Goal: Task Accomplishment & Management: Manage account settings

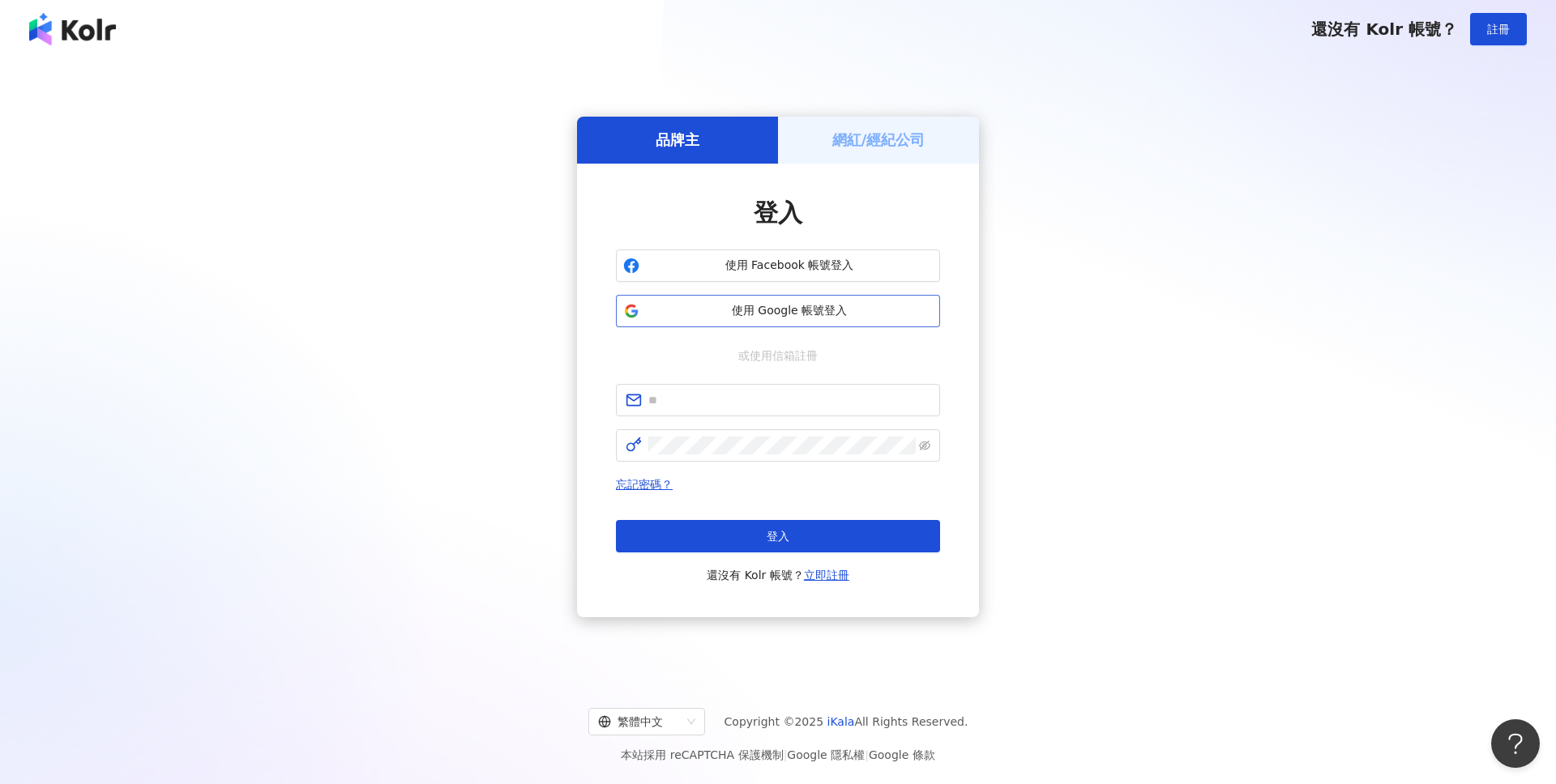
click at [891, 316] on span "使用 Google 帳號登入" at bounding box center [789, 311] width 287 height 16
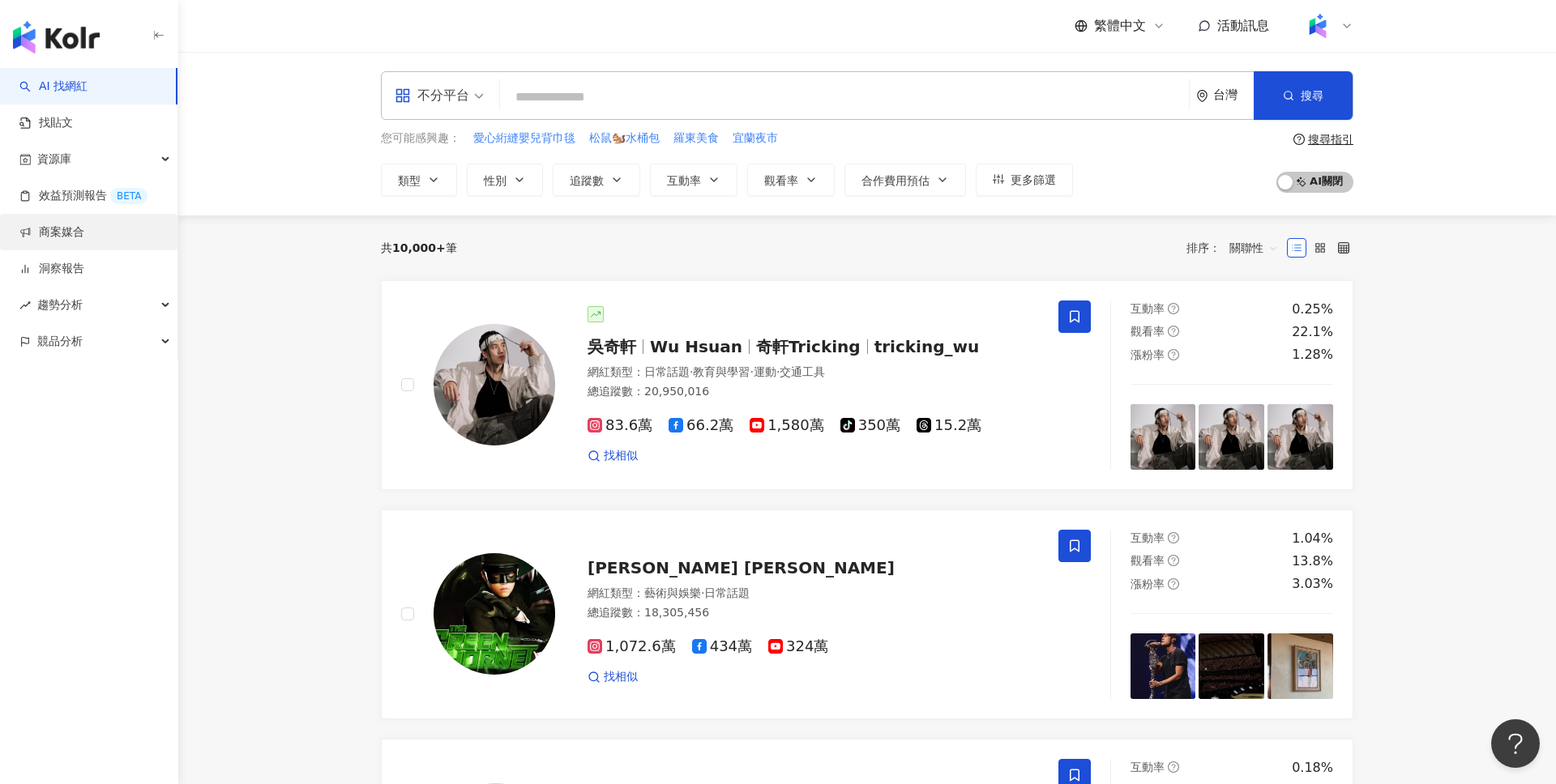
click at [84, 229] on link "商案媒合" at bounding box center [51, 232] width 65 height 16
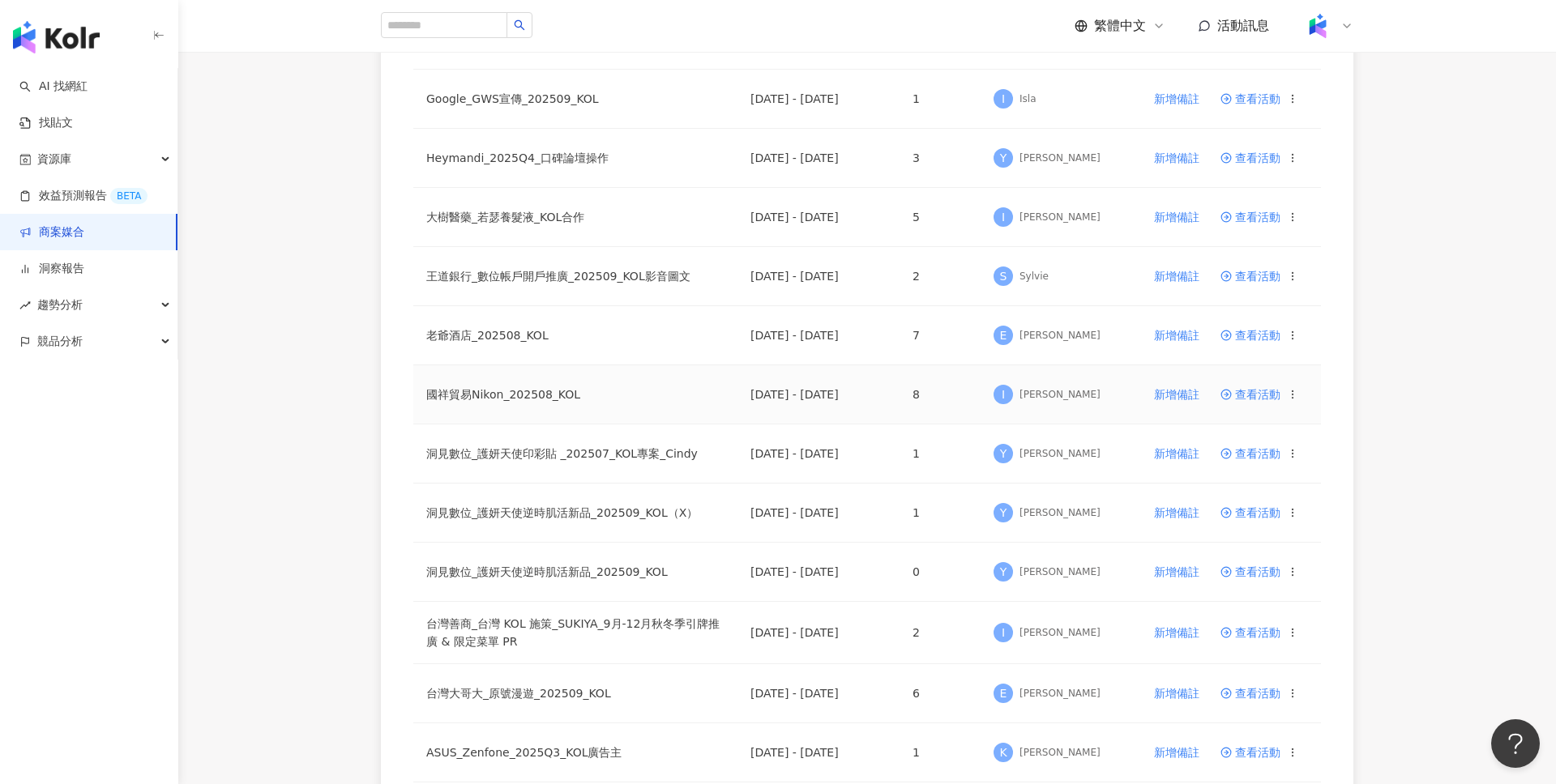
scroll to position [747, 0]
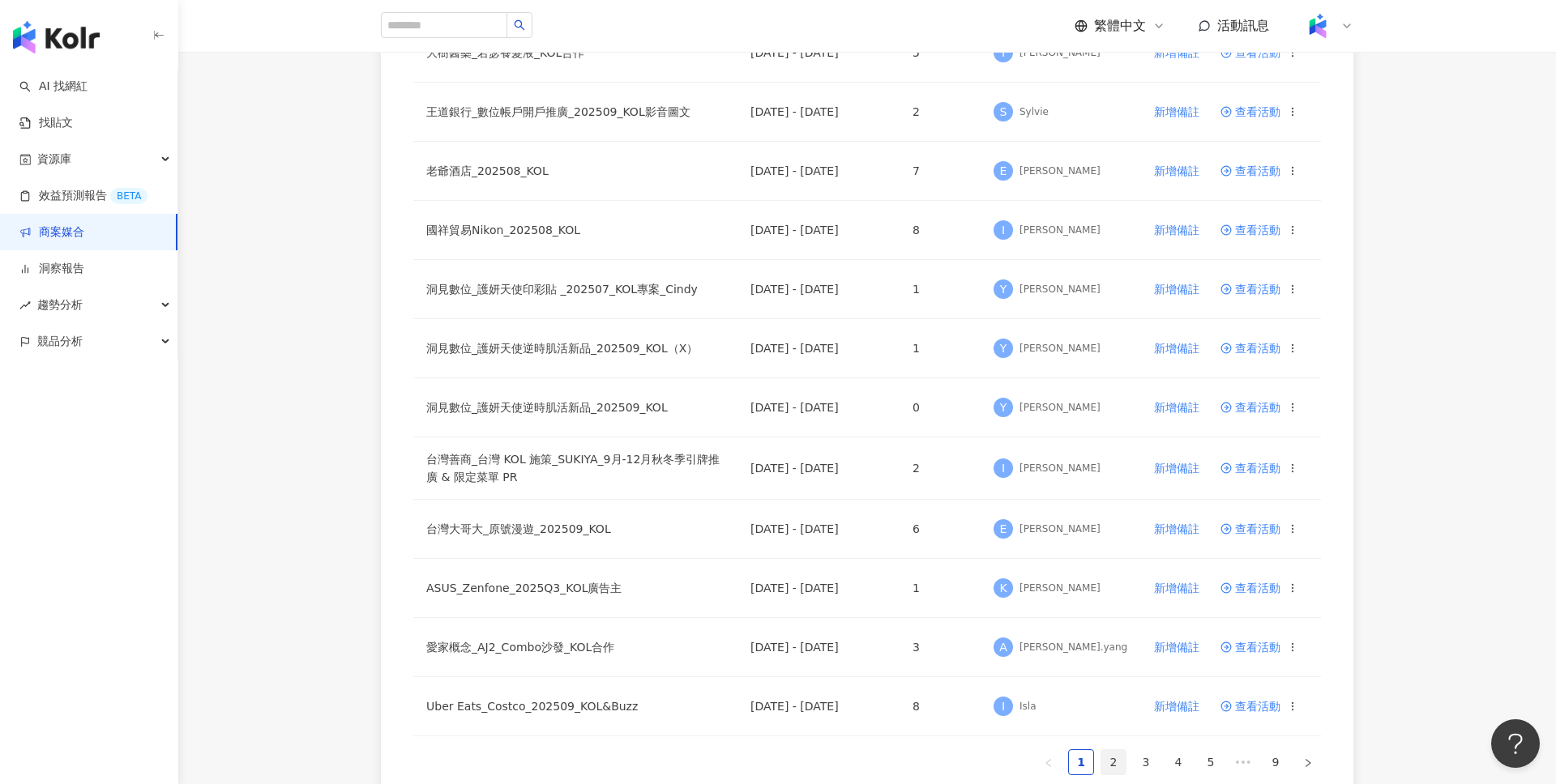
click at [1112, 768] on link "2" at bounding box center [1114, 762] width 24 height 24
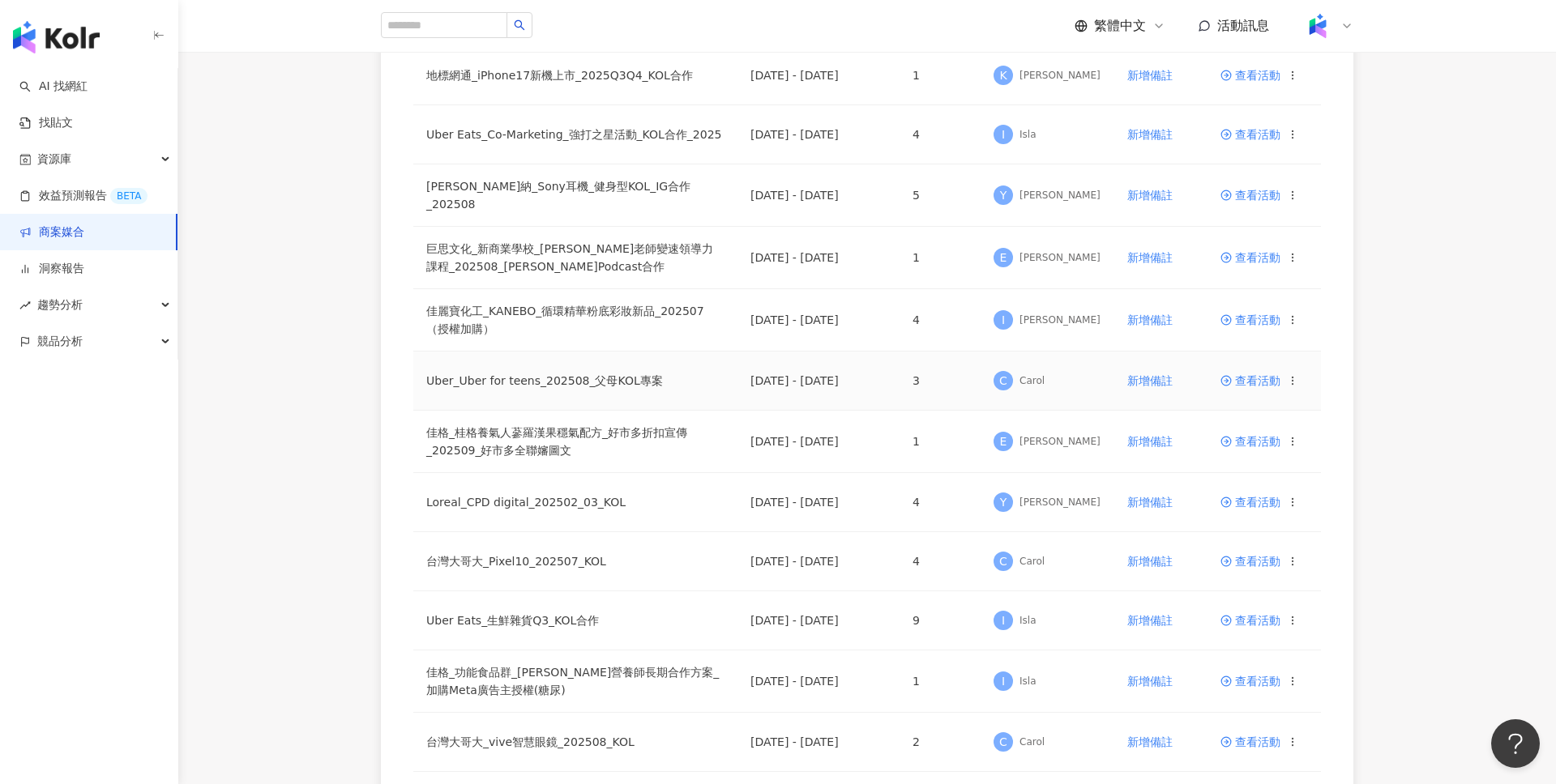
scroll to position [970, 0]
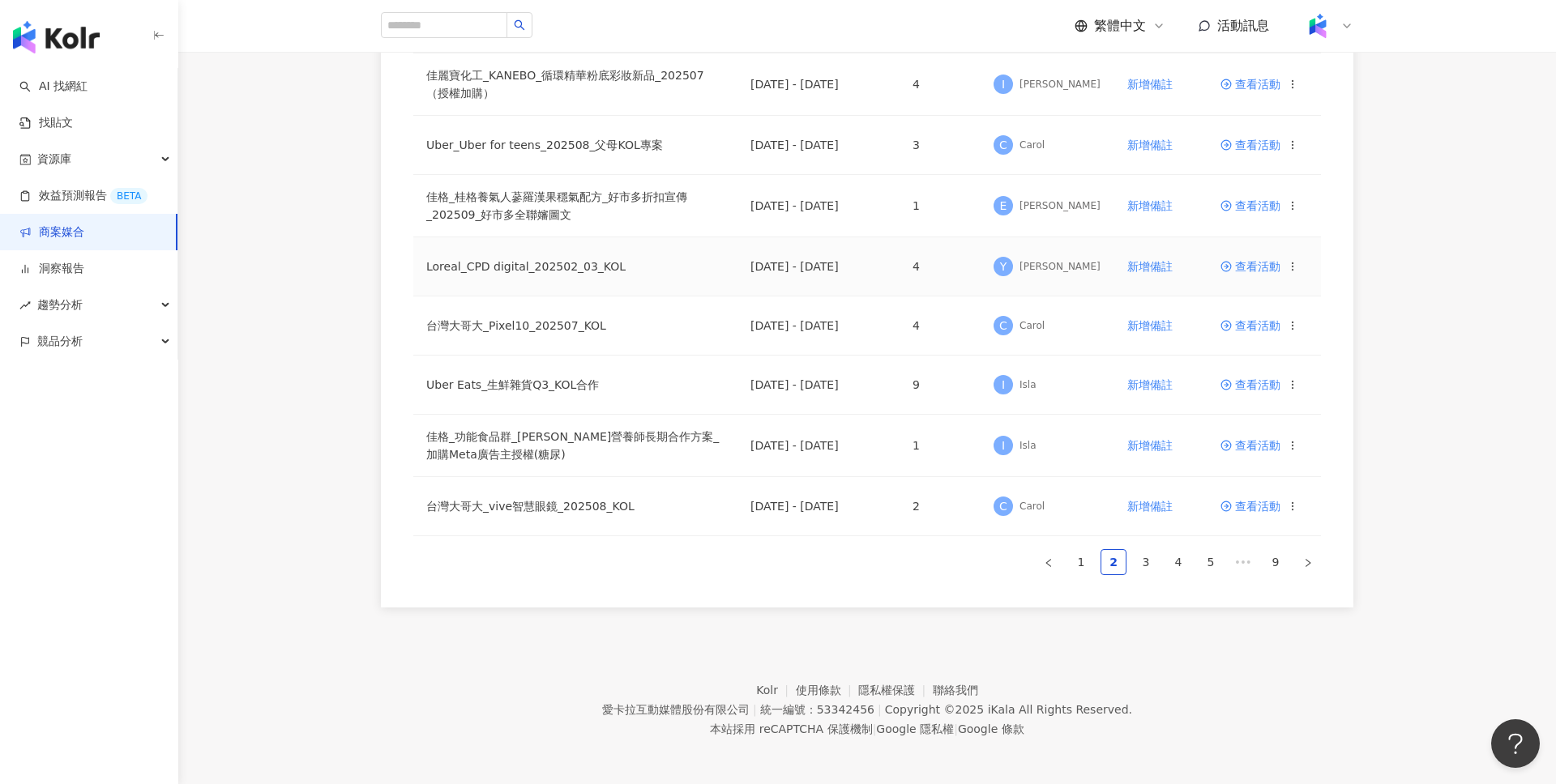
click at [1237, 256] on td "查看活動" at bounding box center [1264, 267] width 113 height 59
click at [1242, 261] on span "查看活動" at bounding box center [1250, 266] width 60 height 11
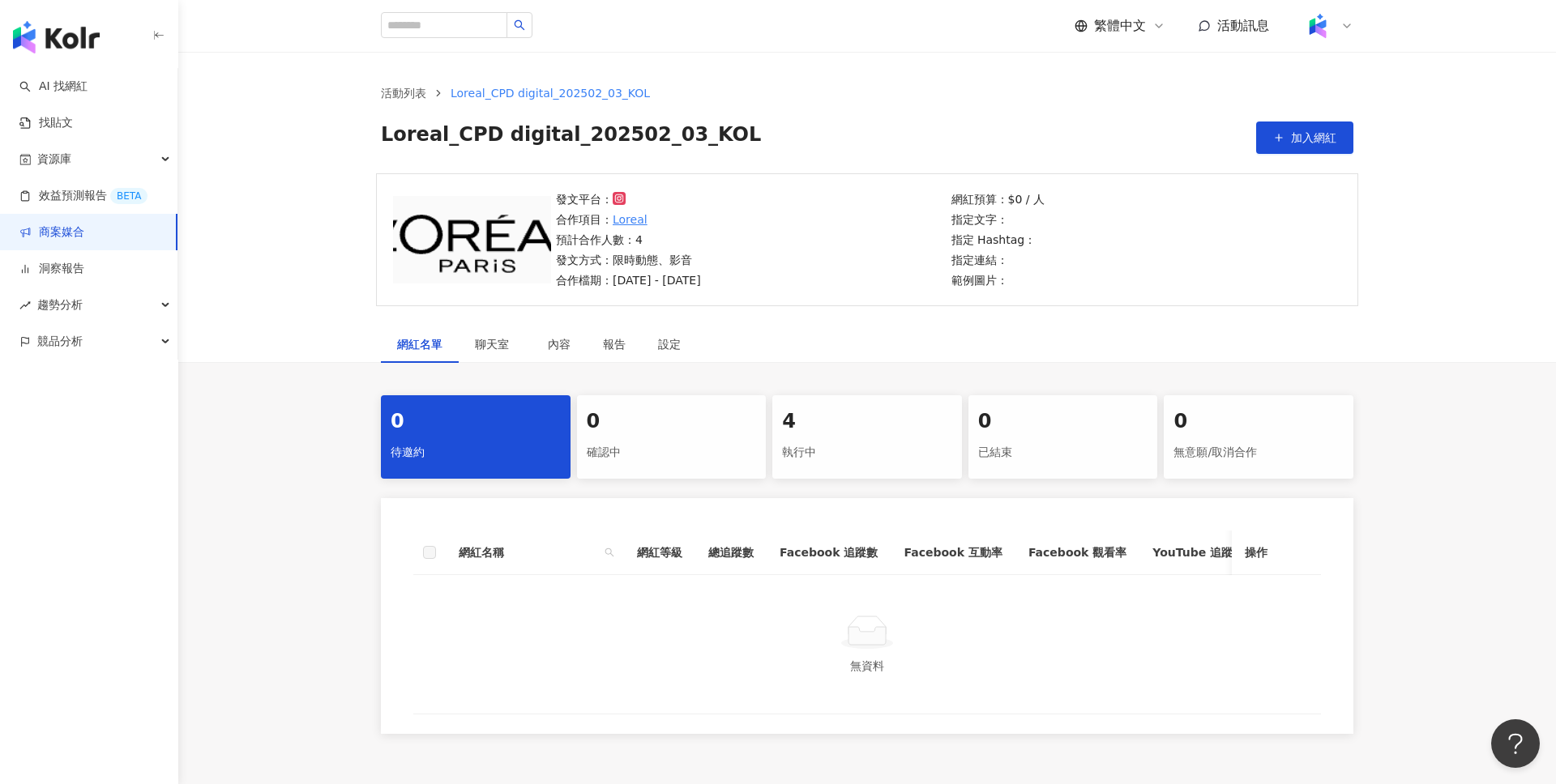
click at [857, 458] on div "執行中" at bounding box center [867, 453] width 171 height 28
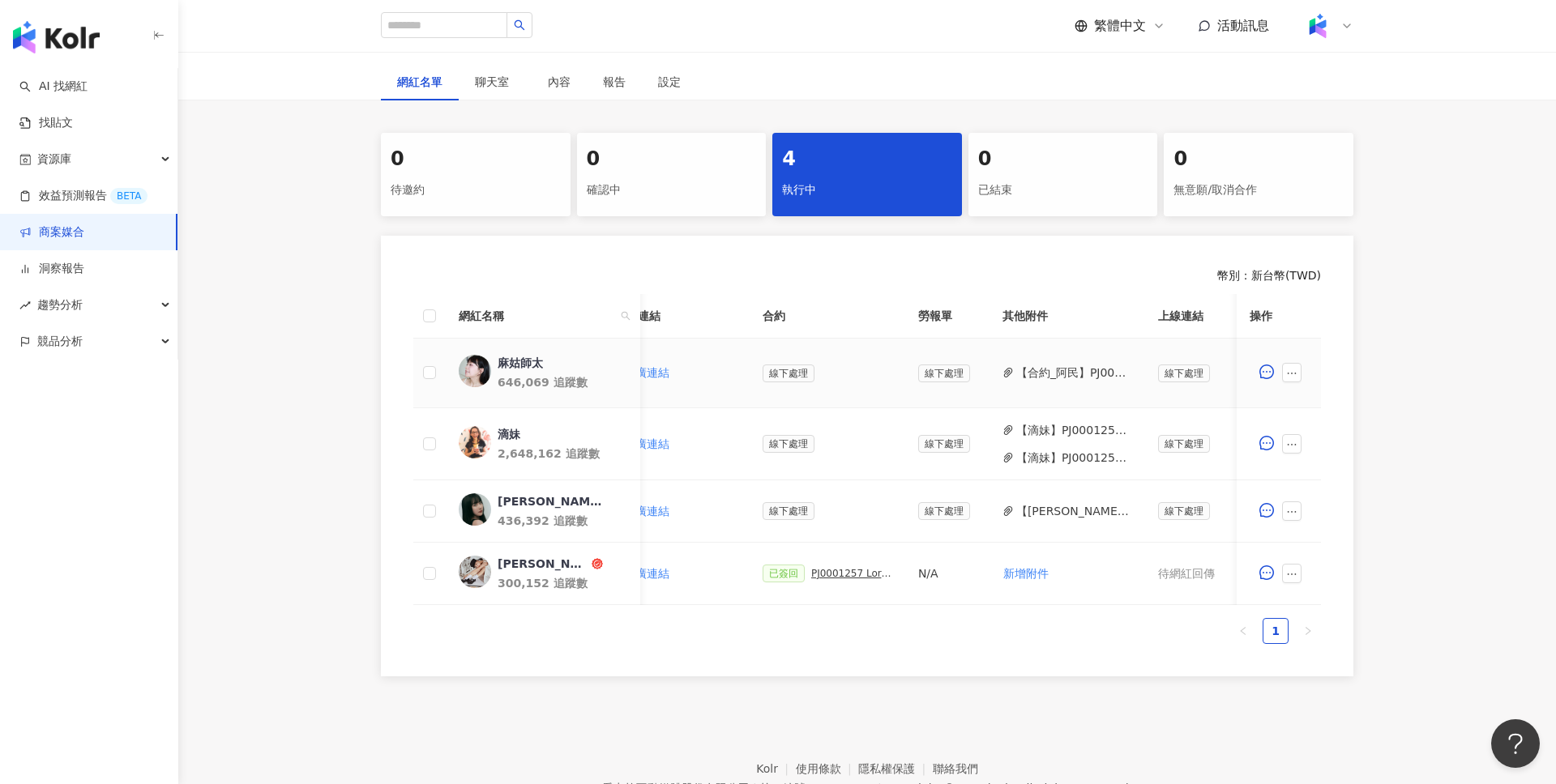
scroll to position [0, 463]
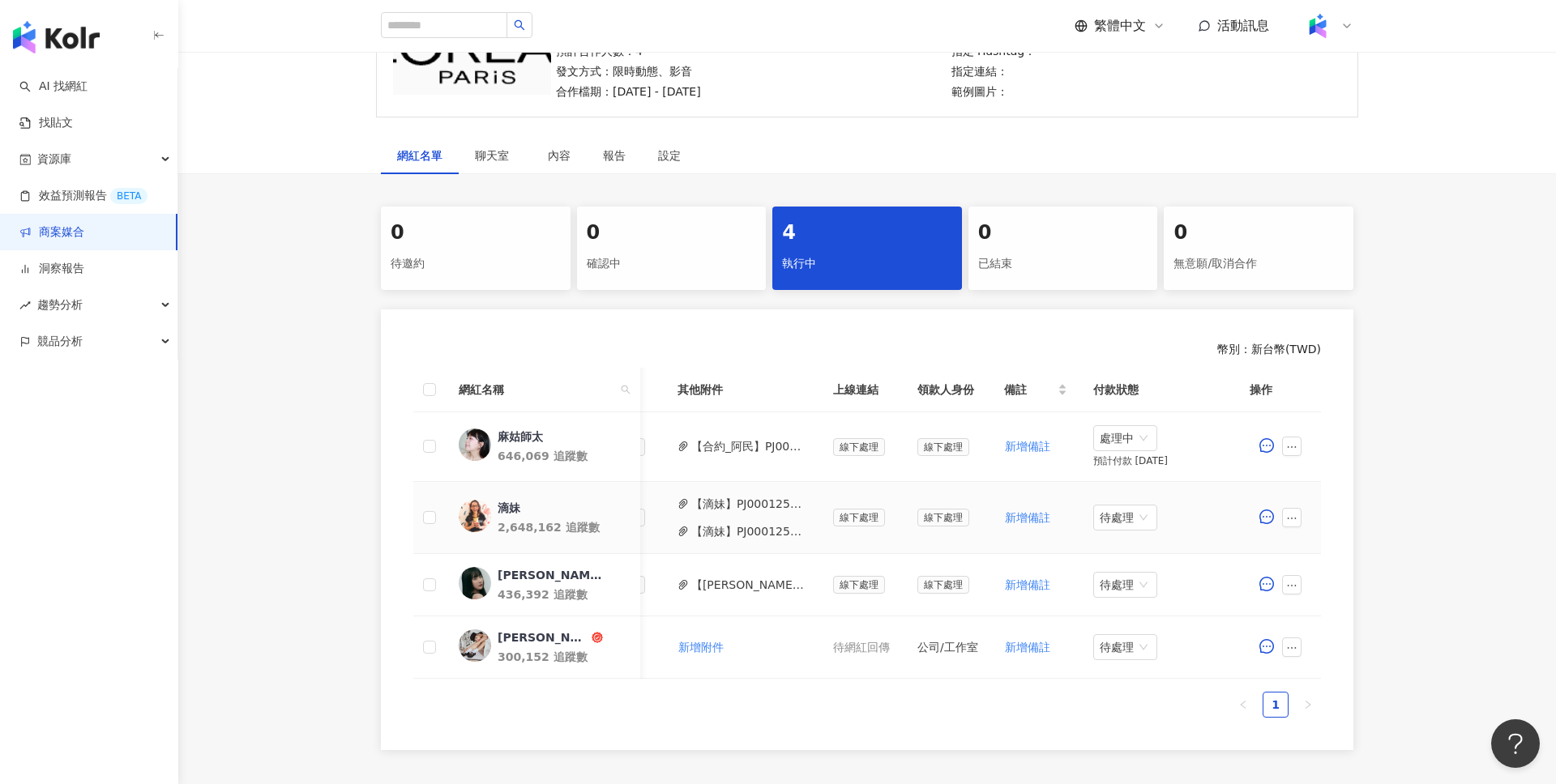
scroll to position [0, 462]
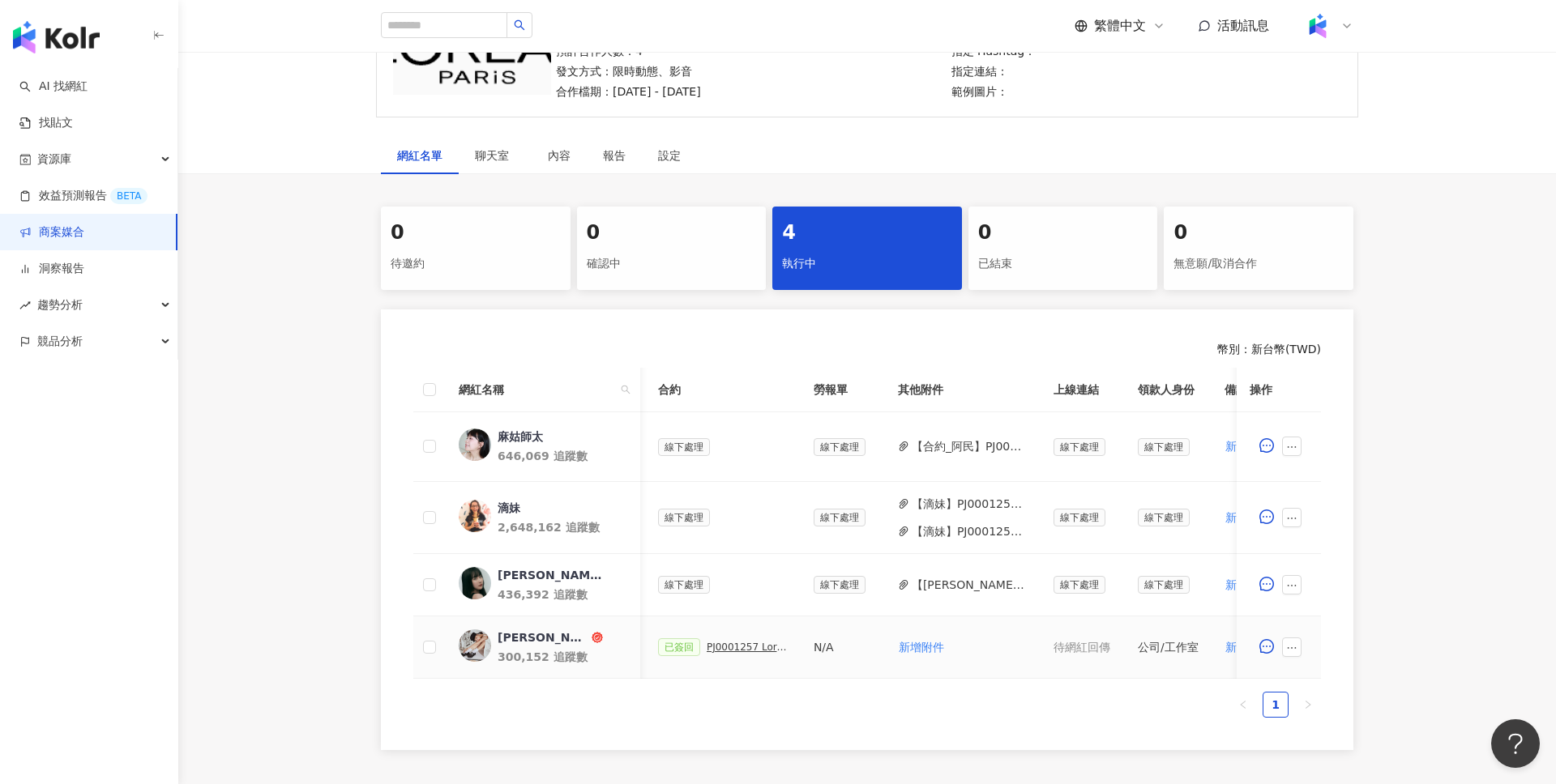
click at [731, 648] on div "PJ0001257 Loreal_CPD digital_202505_06_KOL" at bounding box center [747, 646] width 81 height 11
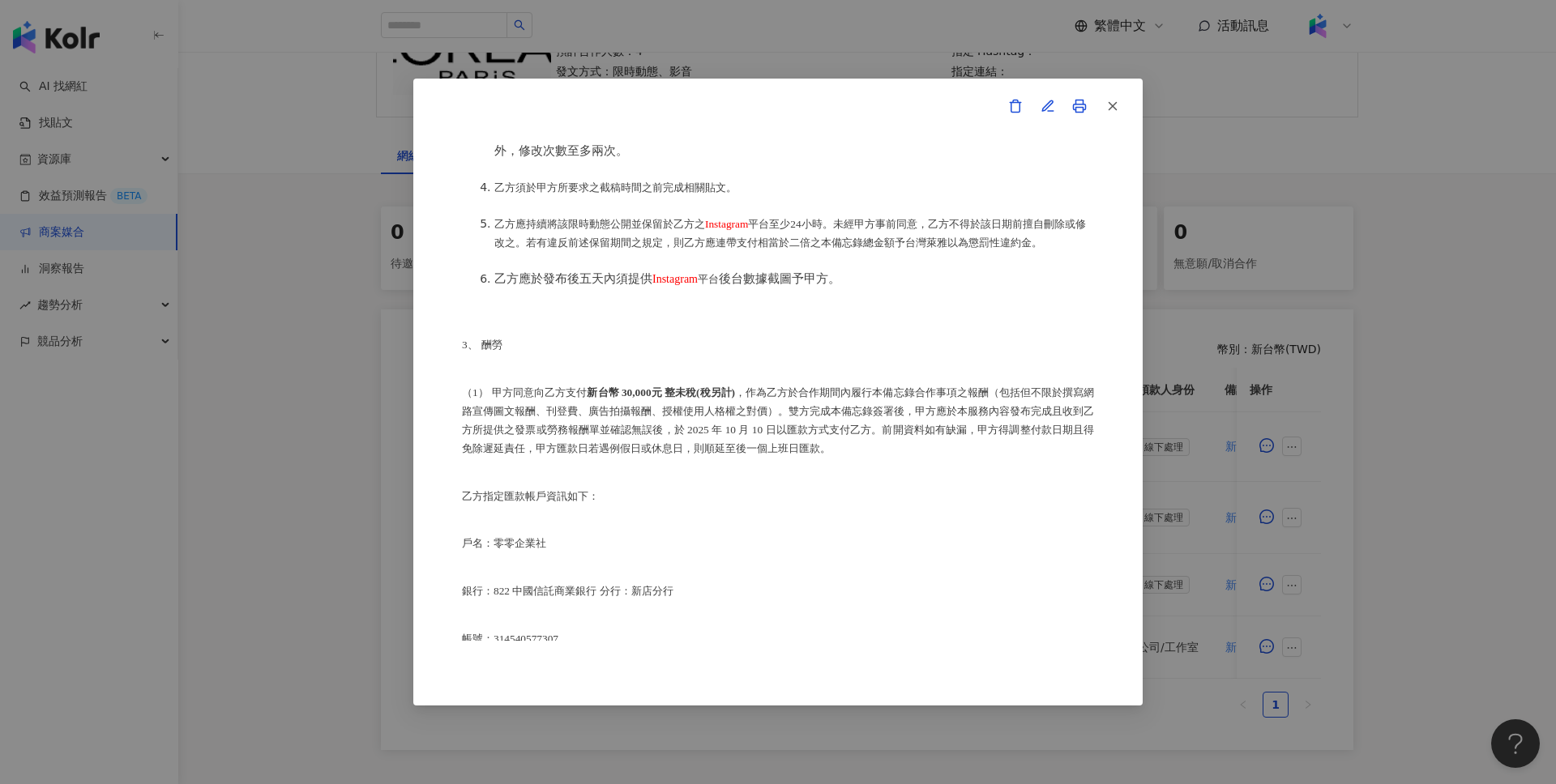
scroll to position [614, 0]
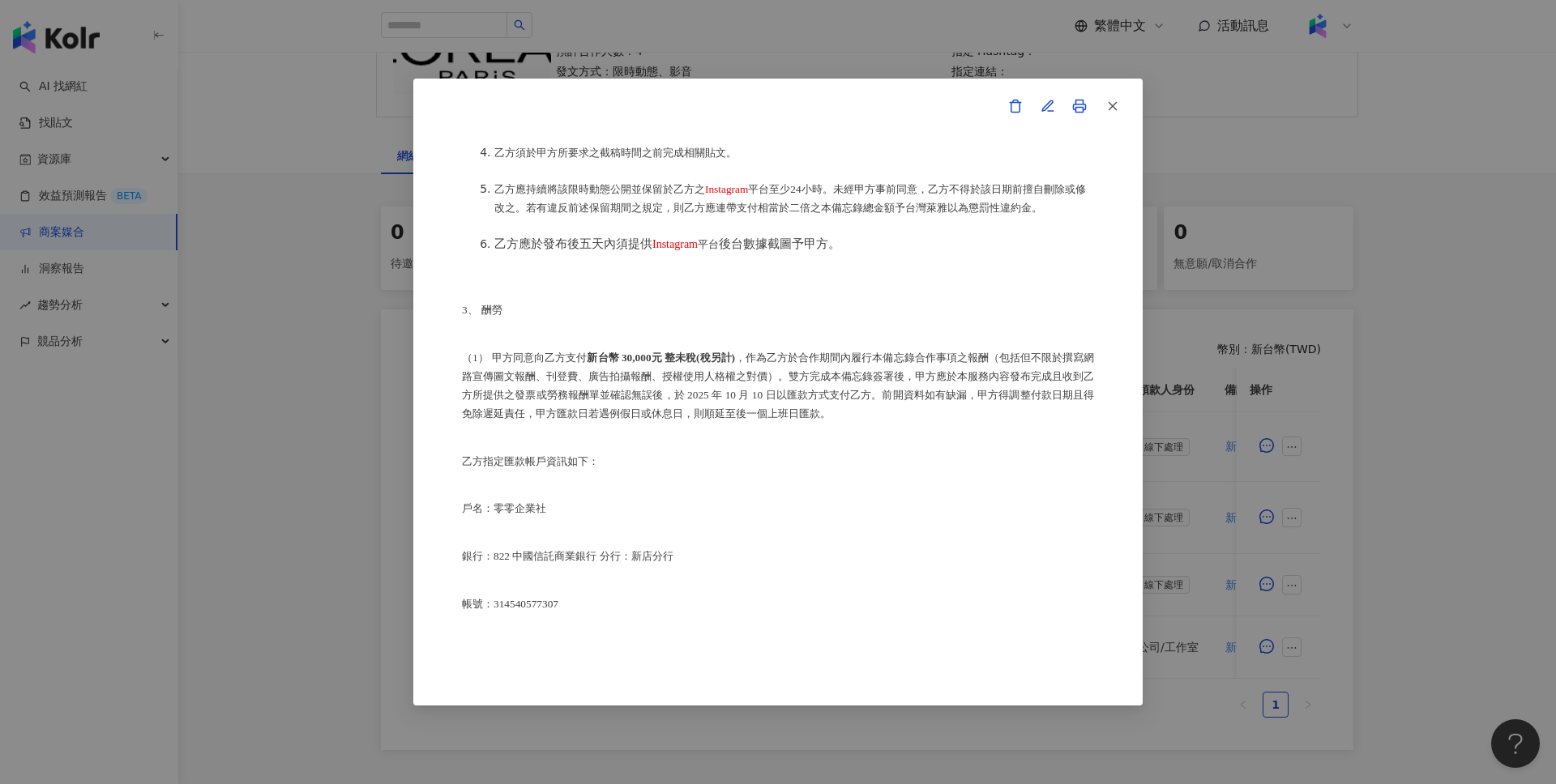
click at [1466, 312] on div "合作備忘錄 甲方：愛卡拉互動媒體股份有限公司 乙方：零零企業社 茲因甲方委託乙方 零零企業社 進行台灣萊雅股份有限公司(以下簡稱台灣萊雅)旗下品牌 巴黎萊雅 …" at bounding box center [778, 392] width 1556 height 784
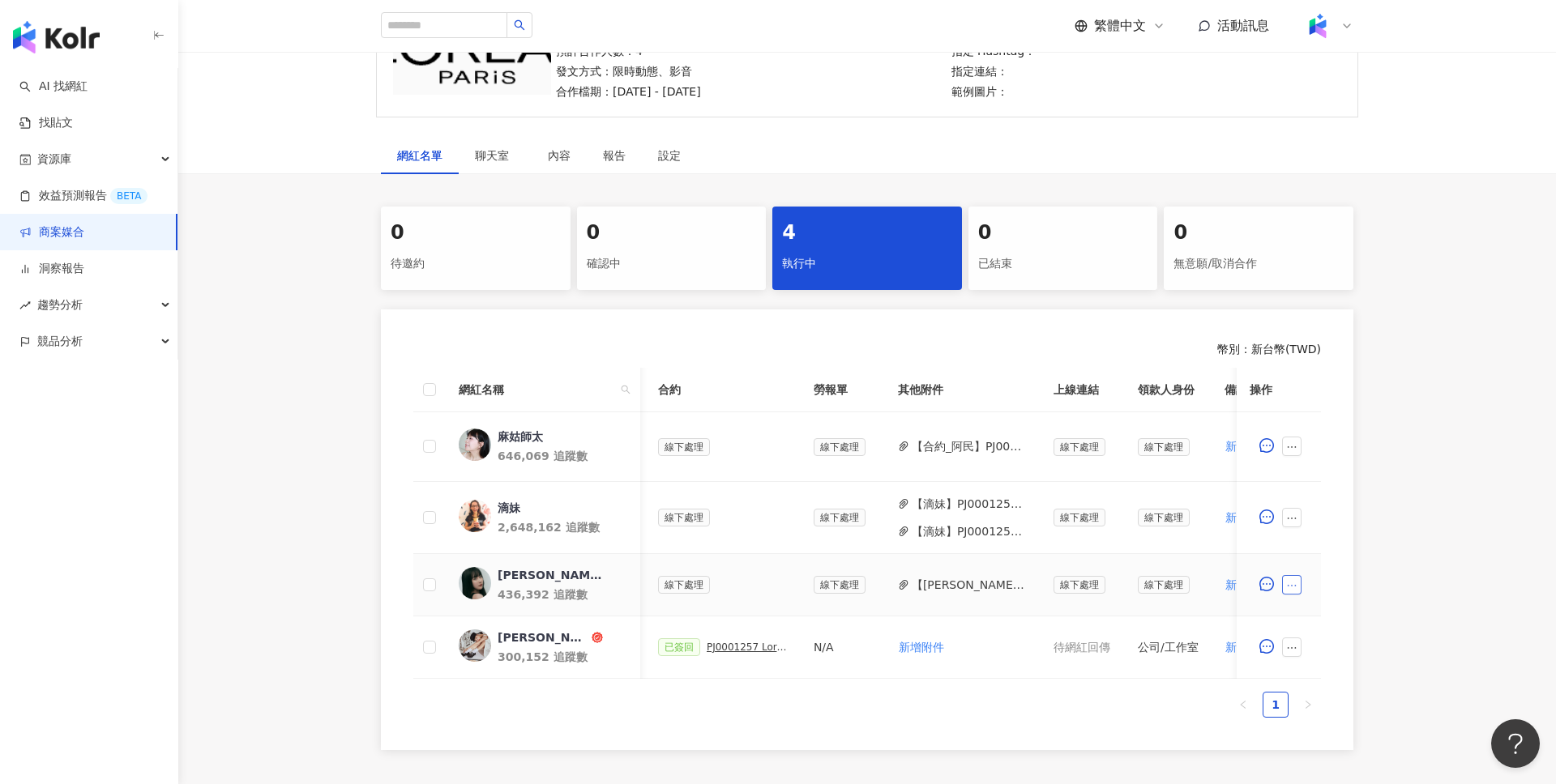
click at [1291, 586] on icon "ellipsis" at bounding box center [1293, 586] width 9 height 2
click at [1345, 331] on span "新增附件" at bounding box center [1329, 336] width 68 height 18
click at [1296, 587] on icon "ellipsis" at bounding box center [1292, 583] width 11 height 11
click at [1320, 344] on li "新增附件" at bounding box center [1329, 334] width 87 height 32
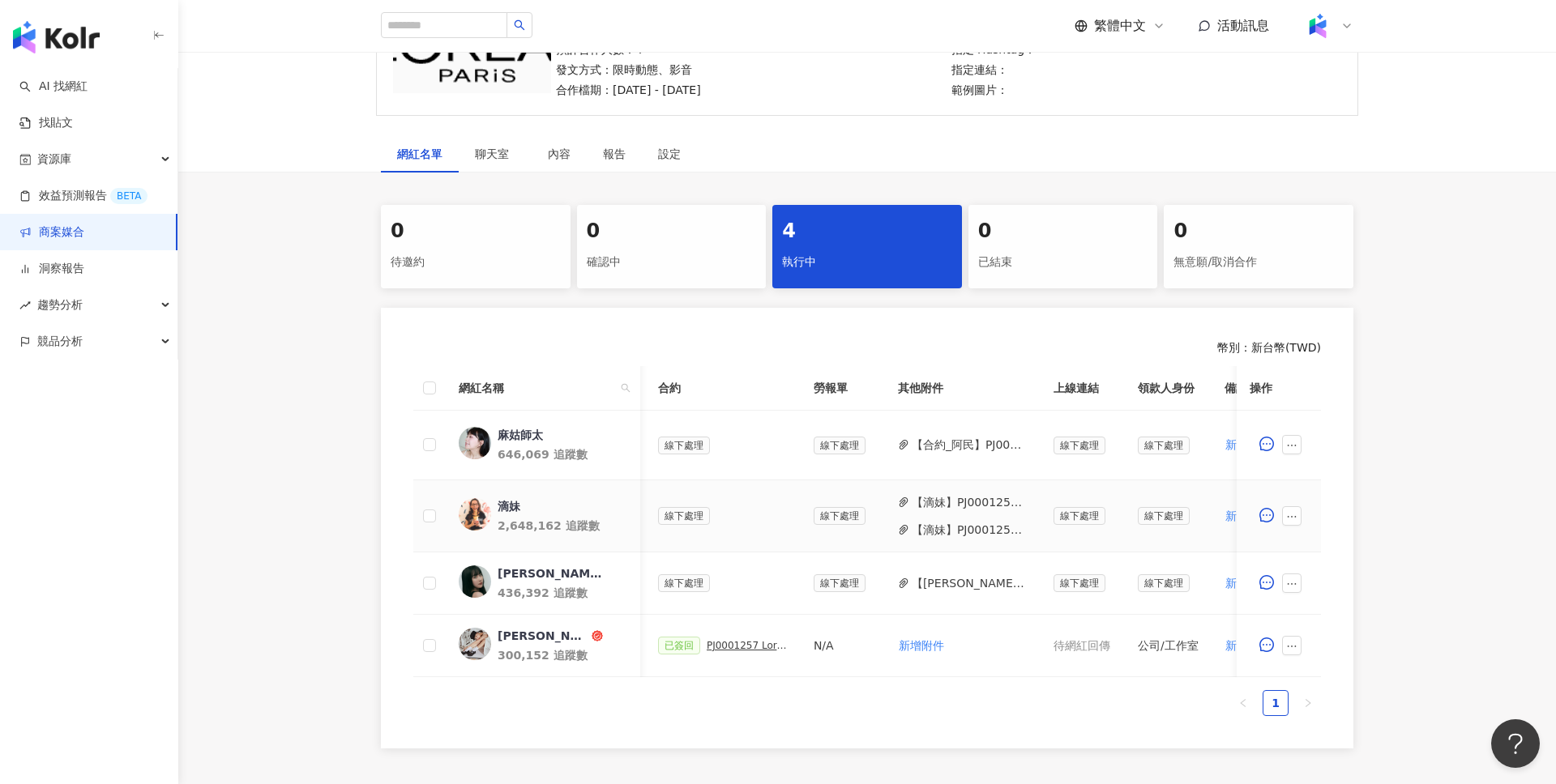
scroll to position [280, 0]
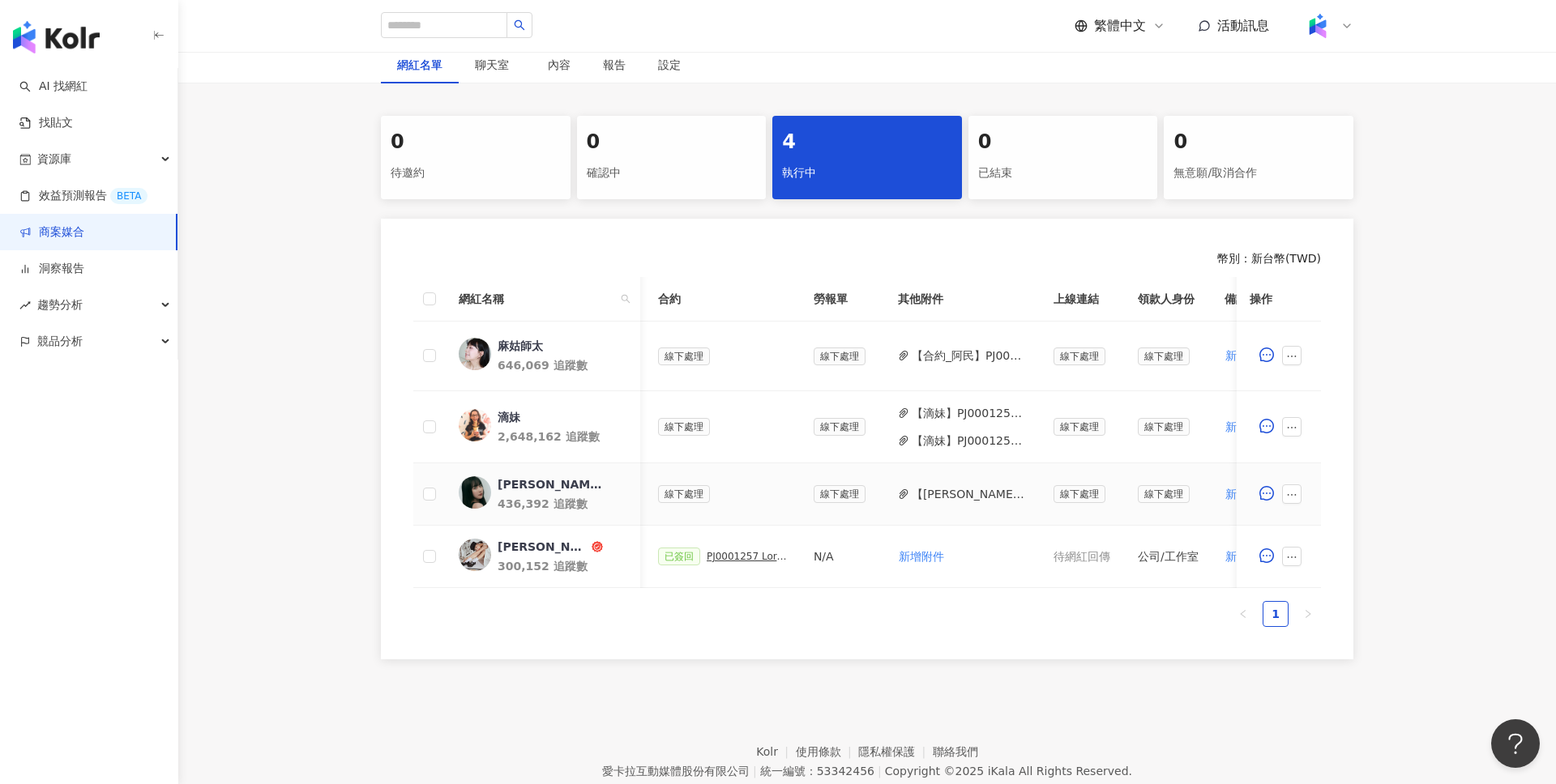
click at [1307, 490] on span at bounding box center [1295, 494] width 26 height 19
click at [1300, 492] on button "button" at bounding box center [1292, 494] width 19 height 19
click at [1320, 230] on li "新增附件" at bounding box center [1329, 245] width 87 height 32
click at [1295, 509] on div at bounding box center [1279, 493] width 58 height 32
click at [1295, 501] on button "button" at bounding box center [1292, 494] width 19 height 19
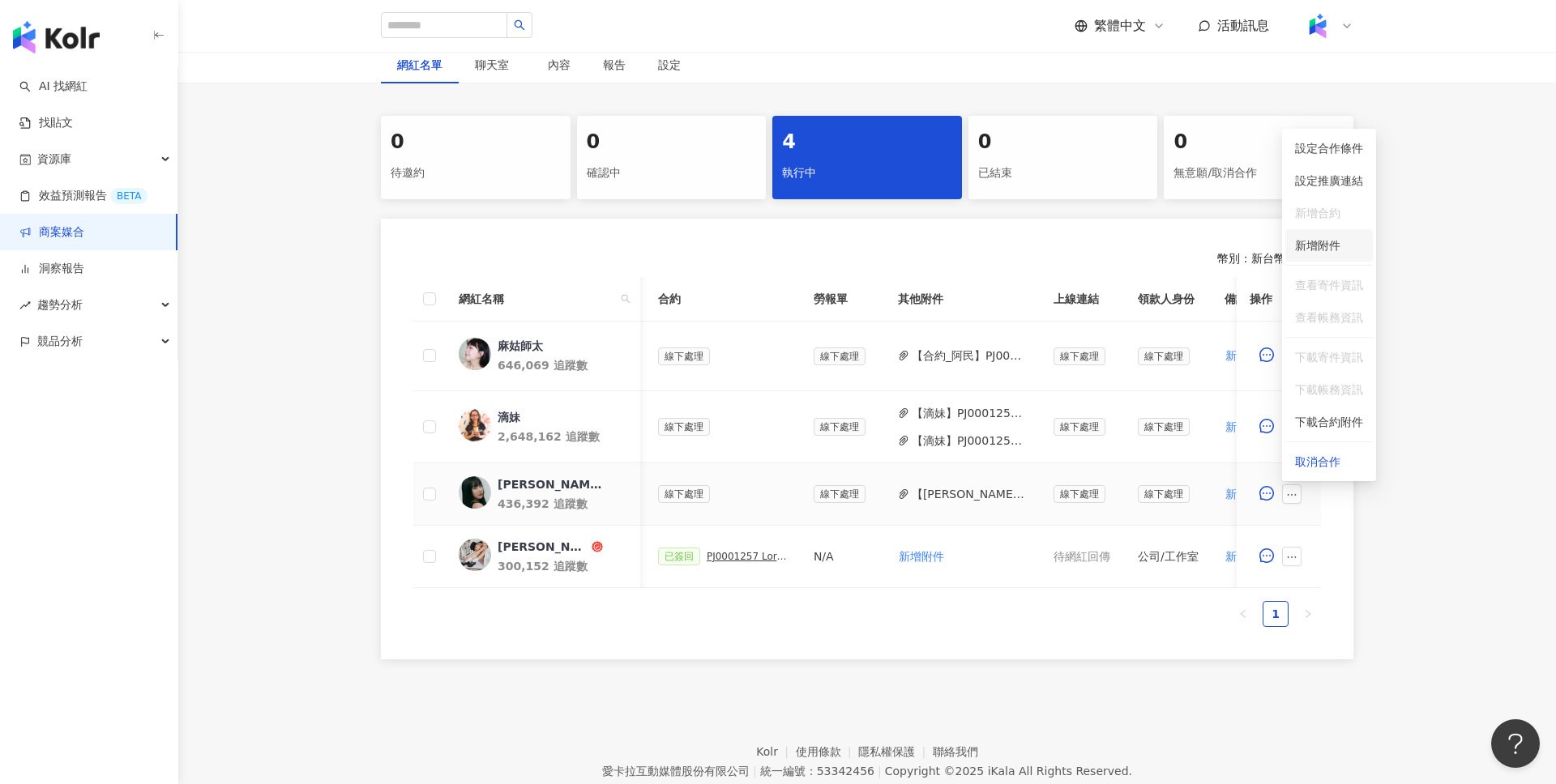
click at [1314, 247] on span "新增附件" at bounding box center [1318, 245] width 45 height 13
